Goal: Task Accomplishment & Management: Complete application form

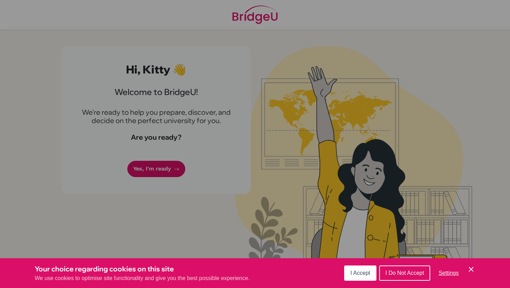
click at [361, 274] on span "I Accept" at bounding box center [361, 273] width 20 height 6
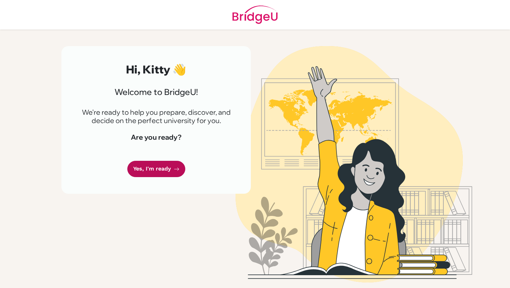
click at [159, 170] on link "Yes, I'm ready" at bounding box center [156, 169] width 58 height 16
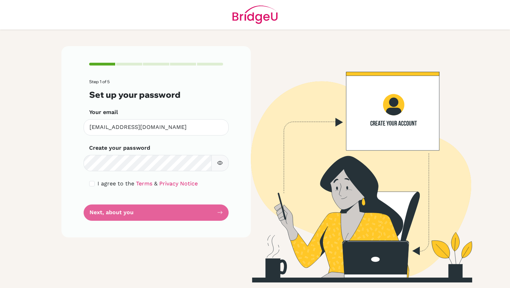
click at [218, 163] on icon "button" at bounding box center [220, 163] width 6 height 4
click at [92, 184] on input "checkbox" at bounding box center [92, 184] width 6 height 6
checkbox input "true"
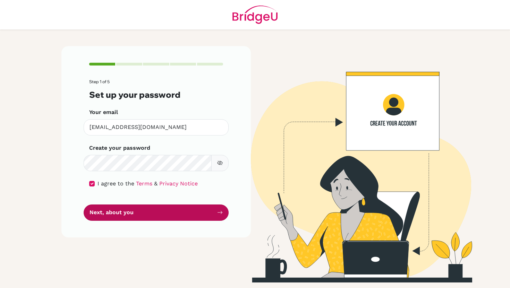
click at [125, 212] on button "Next, about you" at bounding box center [156, 213] width 145 height 16
